Goal: Task Accomplishment & Management: Manage account settings

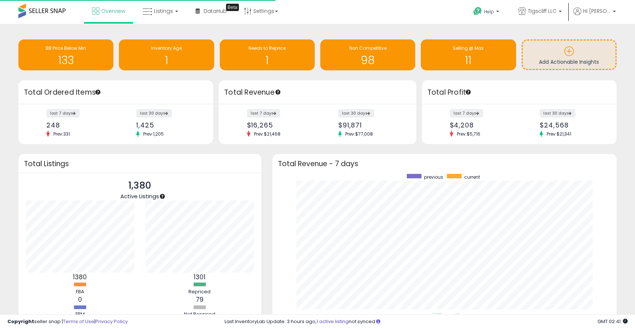
scroll to position [139, 329]
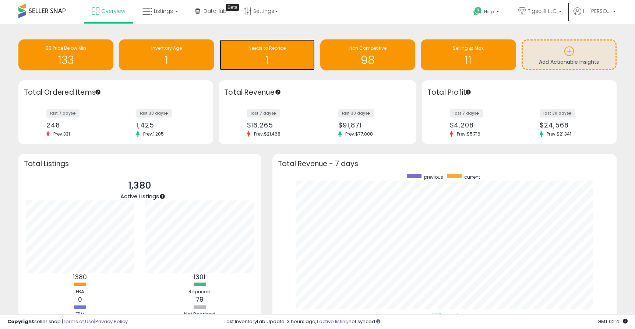
click at [268, 54] on h1 "1" at bounding box center [267, 60] width 88 height 12
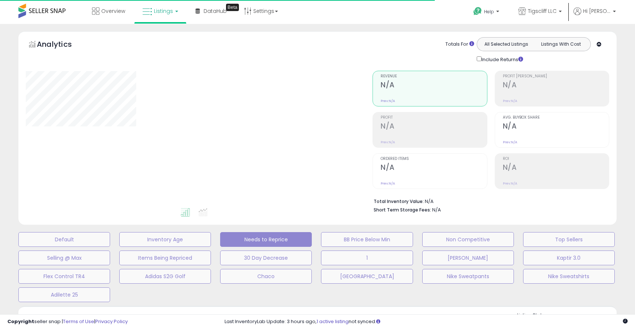
select select "**"
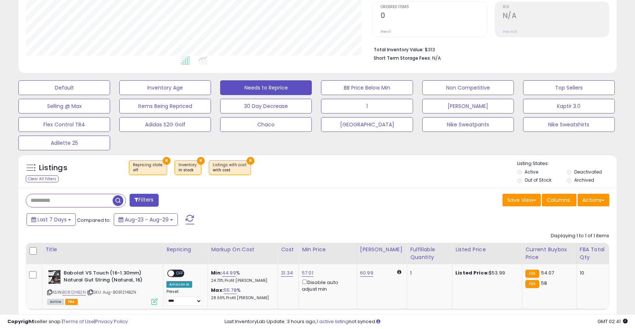
scroll to position [189, 0]
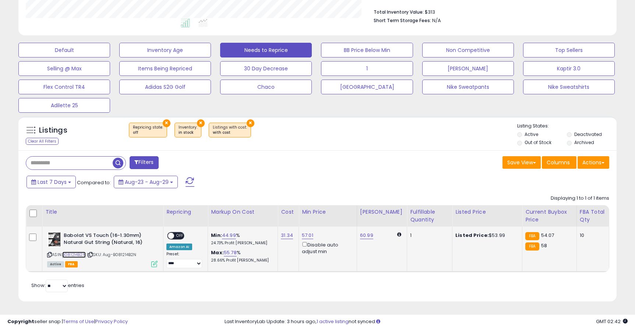
click at [85, 254] on link "B081214B2N" at bounding box center [74, 254] width 24 height 6
click at [227, 235] on link "44.99" at bounding box center [229, 234] width 14 height 7
type input "*"
type input "**"
click button "submit" at bounding box center [253, 209] width 13 height 11
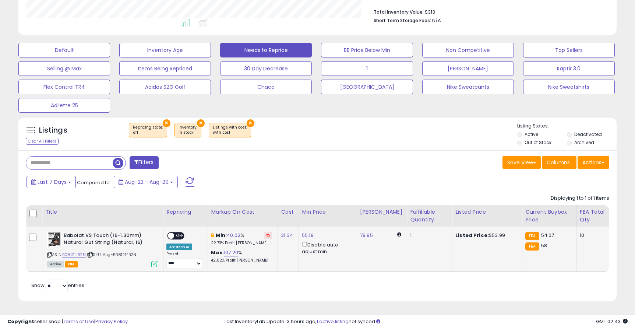
click at [171, 235] on span at bounding box center [171, 236] width 6 height 6
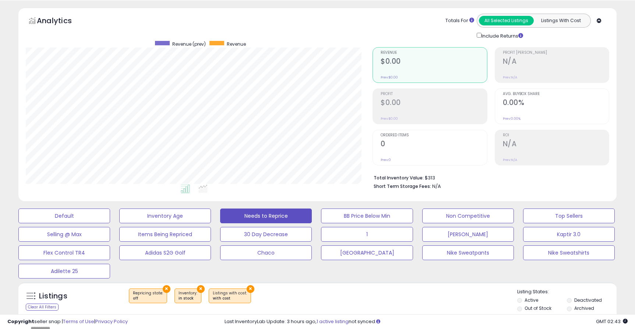
scroll to position [0, 0]
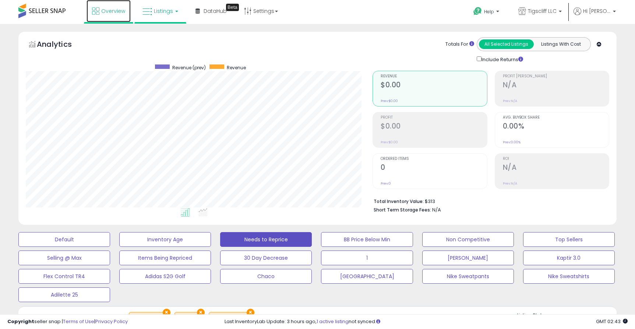
click at [115, 15] on link "Overview" at bounding box center [108, 11] width 44 height 22
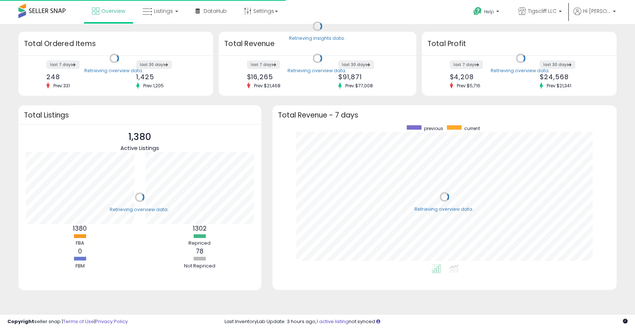
scroll to position [139, 329]
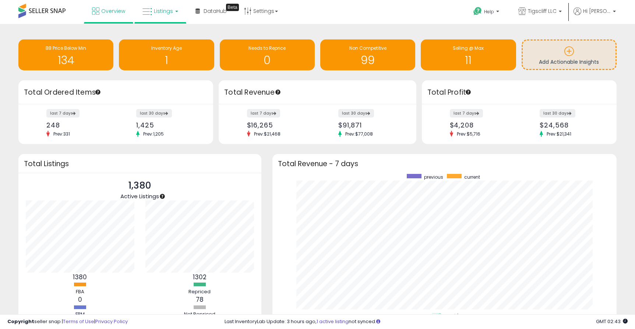
click at [169, 13] on span "Listings" at bounding box center [163, 10] width 19 height 7
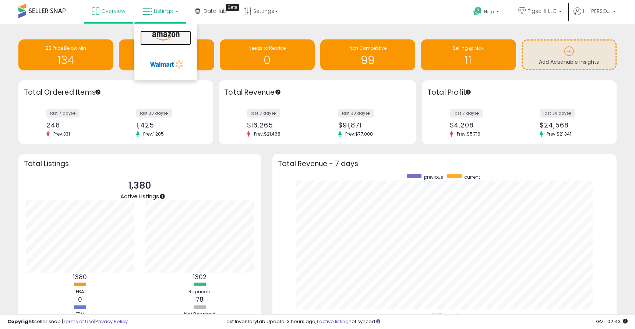
click at [174, 38] on icon at bounding box center [166, 37] width 32 height 10
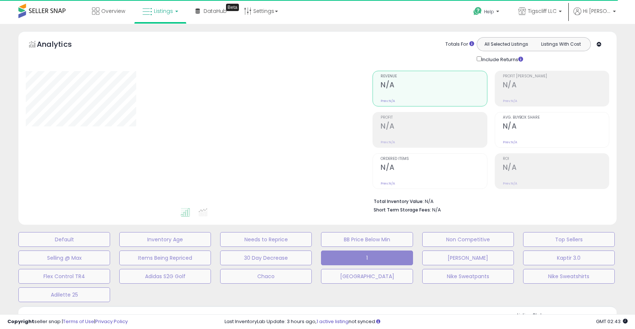
select select "**"
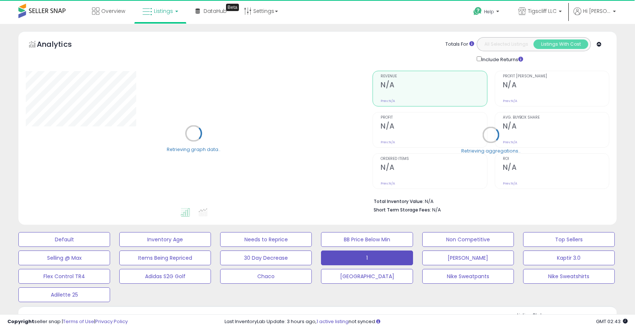
click at [174, 38] on div "Analytics Totals For All Selected Listings Listings With Cost Include Returns" at bounding box center [317, 50] width 583 height 26
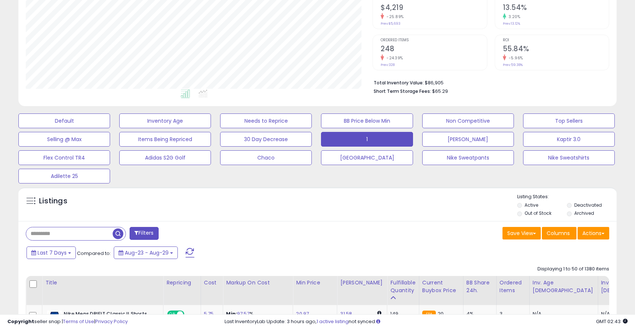
scroll to position [117, 0]
